Goal: Information Seeking & Learning: Find specific fact

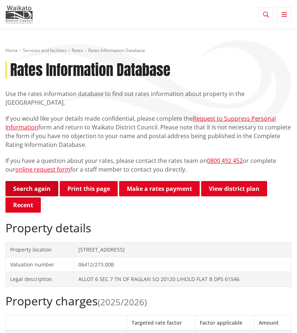
click at [40, 182] on link "Search again" at bounding box center [31, 188] width 53 height 15
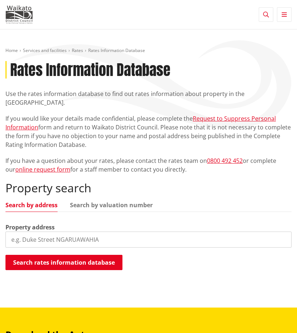
click at [50, 232] on input "search" at bounding box center [148, 240] width 286 height 16
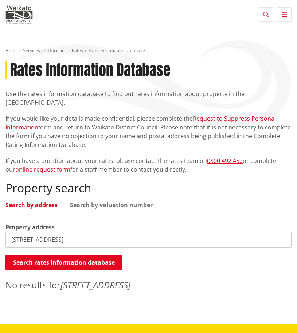
click at [17, 232] on input "[STREET_ADDRESS]" at bounding box center [148, 240] width 286 height 16
type input "[STREET_ADDRESS][PERSON_NAME]"
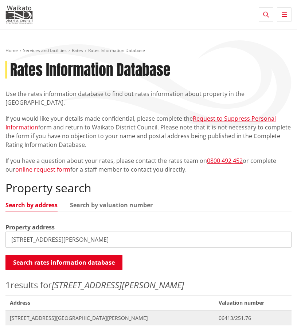
click at [126, 315] on span "Address [STREET_ADDRESS][PERSON_NAME]" at bounding box center [109, 318] width 208 height 15
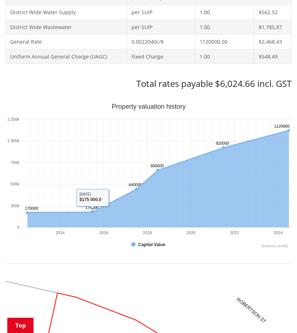
scroll to position [400, 0]
